Goal: Entertainment & Leisure: Consume media (video, audio)

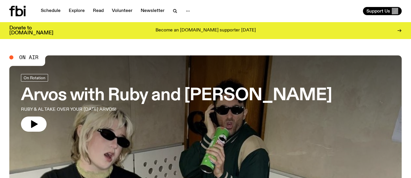
click at [176, 13] on icon "button" at bounding box center [174, 11] width 7 height 7
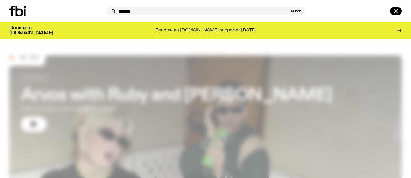
type input "*******"
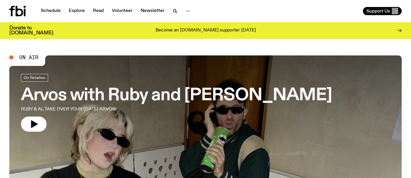
click at [174, 11] on icon "button" at bounding box center [174, 11] width 7 height 7
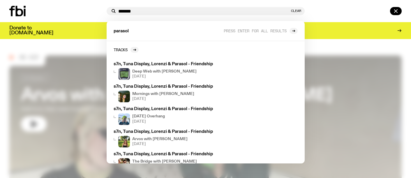
type input "*******"
click at [250, 29] on span "Press enter for all results" at bounding box center [255, 31] width 63 height 4
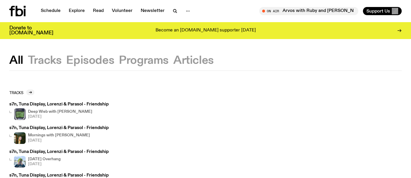
click at [61, 66] on div "All Tracks Episodes Programs Articles" at bounding box center [205, 62] width 411 height 15
click at [66, 63] on button "Tracks" at bounding box center [90, 60] width 48 height 10
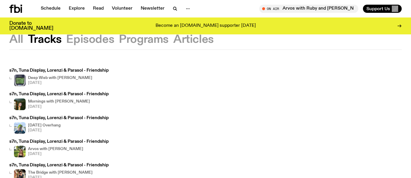
scroll to position [16, 0]
click at [66, 77] on h4 "Deep Web with [PERSON_NAME]" at bounding box center [60, 78] width 64 height 4
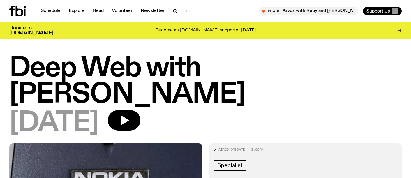
click at [129, 120] on icon "button" at bounding box center [125, 121] width 8 height 10
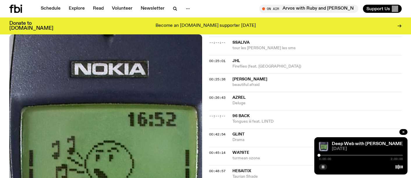
scroll to position [303, 0]
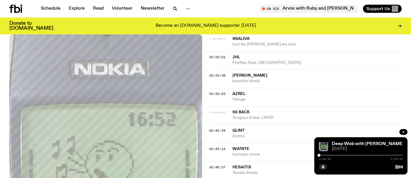
click at [324, 165] on icon "button" at bounding box center [322, 166] width 3 height 3
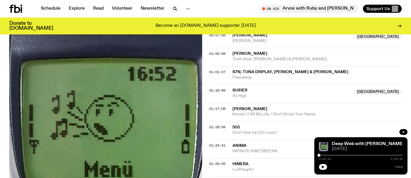
scroll to position [472, 0]
drag, startPoint x: 383, startPoint y: 45, endPoint x: 370, endPoint y: 64, distance: 23.9
click at [370, 64] on div "00:01:00 7038634357 Fall Apart 00:07:30 [GEOGRAPHIC_DATA] --:--:-- ssaliva tour…" at bounding box center [305, 39] width 193 height 414
click at [265, 71] on span "s7n, Tuna Display, [PERSON_NAME] & [PERSON_NAME]" at bounding box center [290, 72] width 116 height 4
click at [261, 73] on span "s7n, Tuna Display, [PERSON_NAME] & [PERSON_NAME]" at bounding box center [290, 72] width 116 height 4
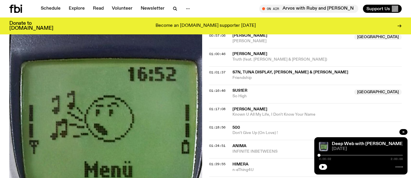
click at [348, 158] on div "0:00:02 2:00:00" at bounding box center [361, 159] width 84 height 3
click at [354, 155] on div at bounding box center [361, 155] width 84 height 1
click at [360, 154] on div "0:50:25 2:00:00" at bounding box center [361, 156] width 84 height 7
click at [360, 155] on div at bounding box center [361, 155] width 84 height 1
click at [324, 166] on icon "button" at bounding box center [322, 166] width 3 height 3
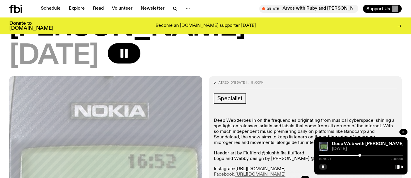
scroll to position [0, 0]
